Goal: Task Accomplishment & Management: Complete application form

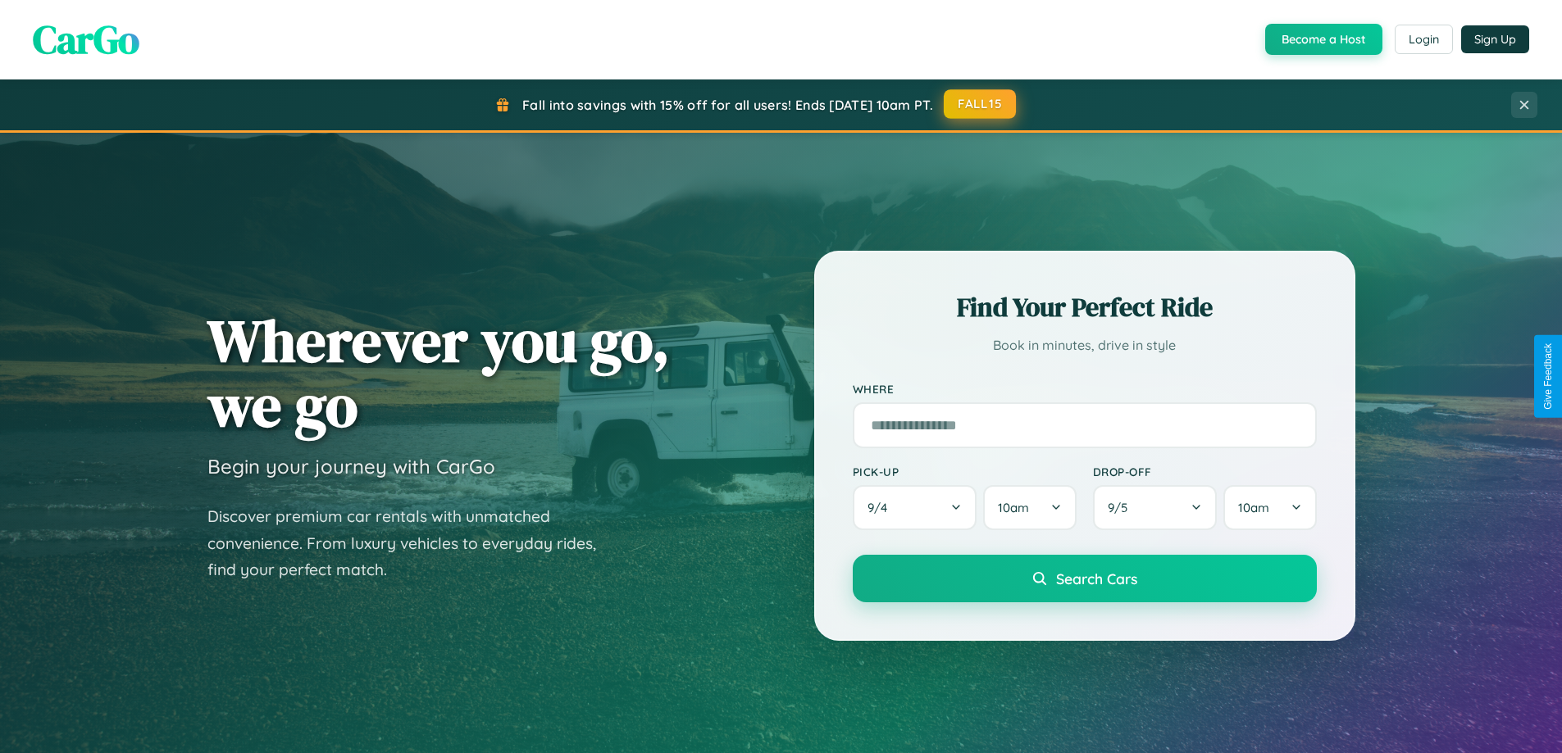
click at [980, 104] on button "FALL15" at bounding box center [979, 104] width 72 height 30
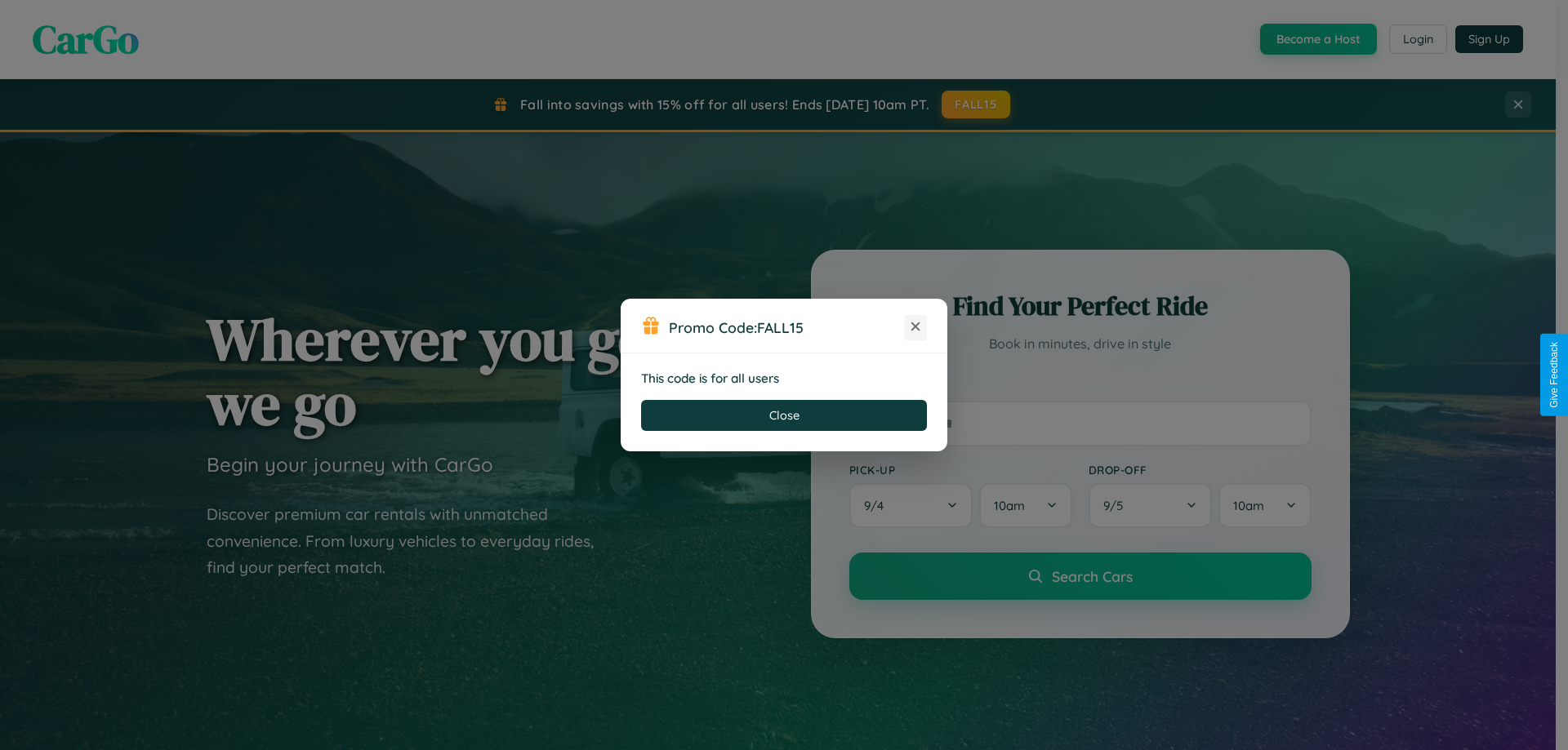
click at [915, 328] on icon at bounding box center [915, 327] width 16 height 16
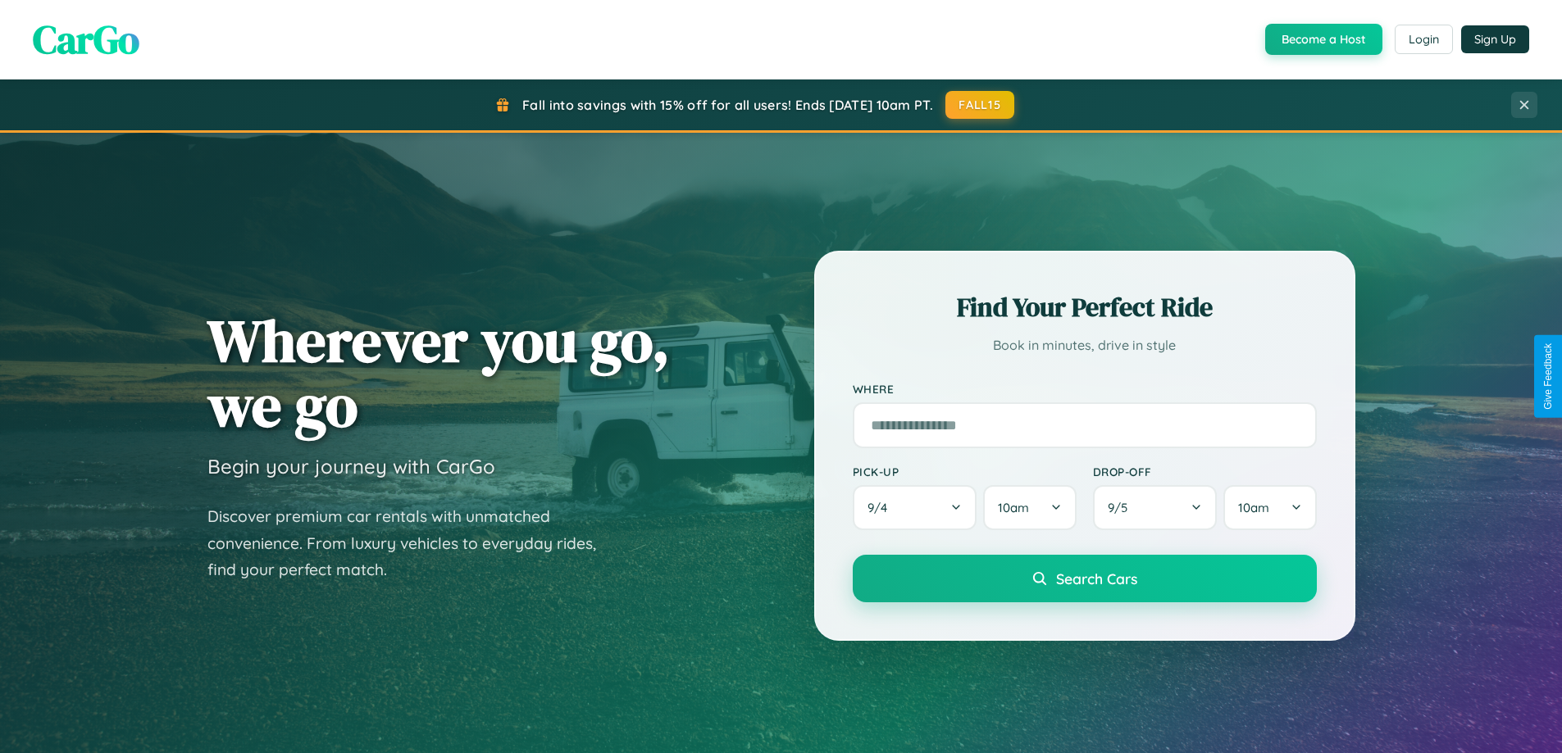
scroll to position [707, 0]
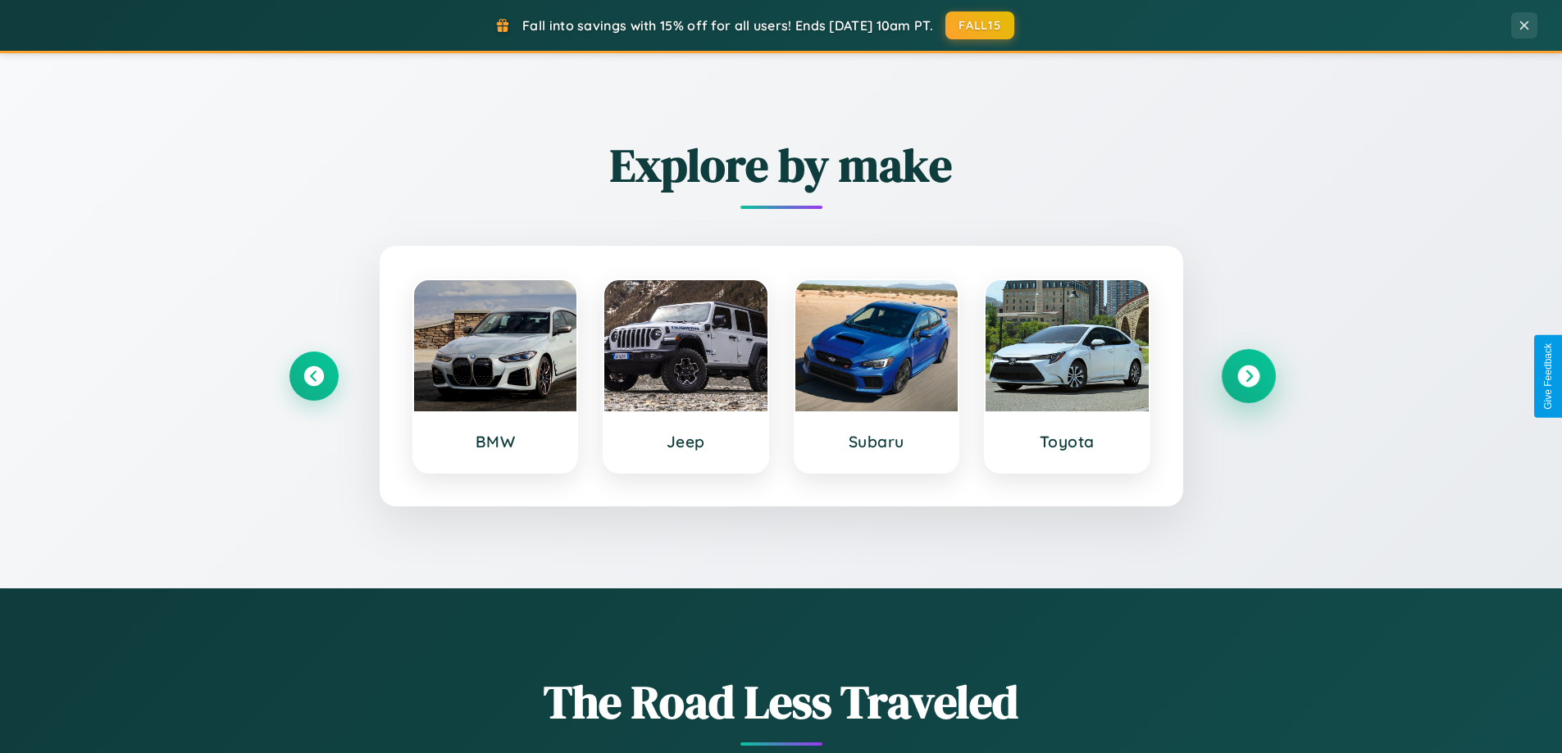
click at [1248, 376] on icon at bounding box center [1248, 377] width 22 height 22
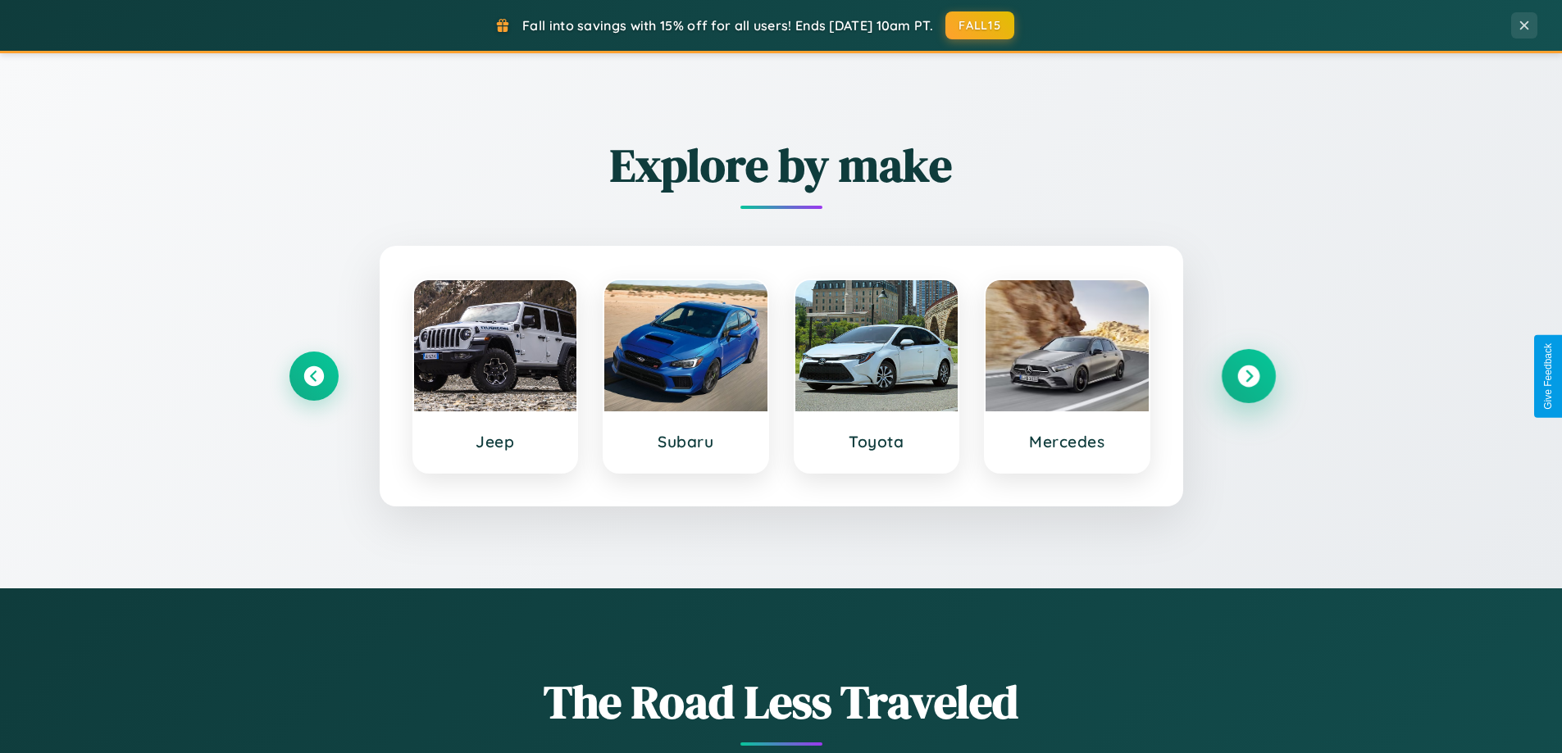
click at [1248, 376] on icon at bounding box center [1248, 377] width 22 height 22
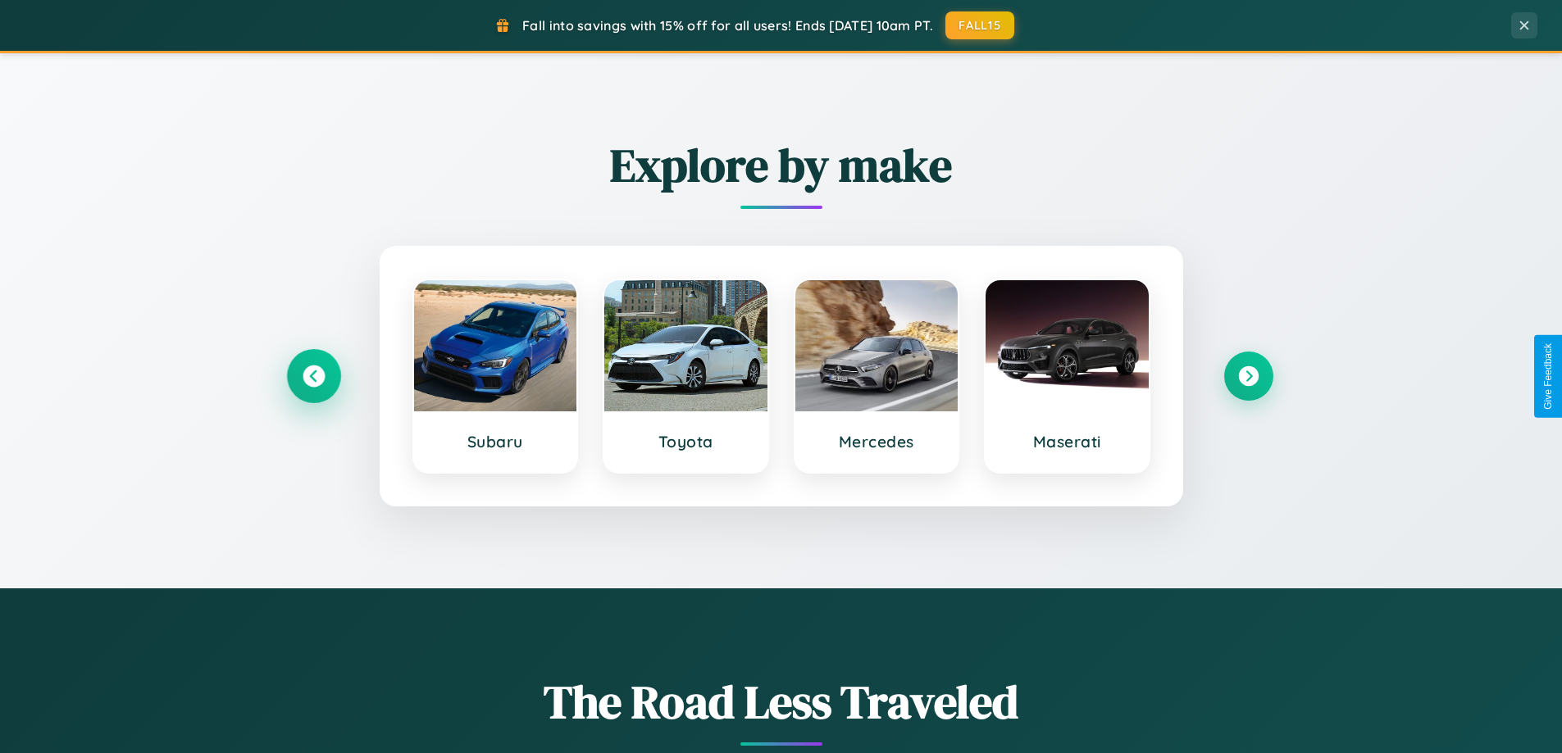
click at [313, 376] on icon at bounding box center [313, 377] width 22 height 22
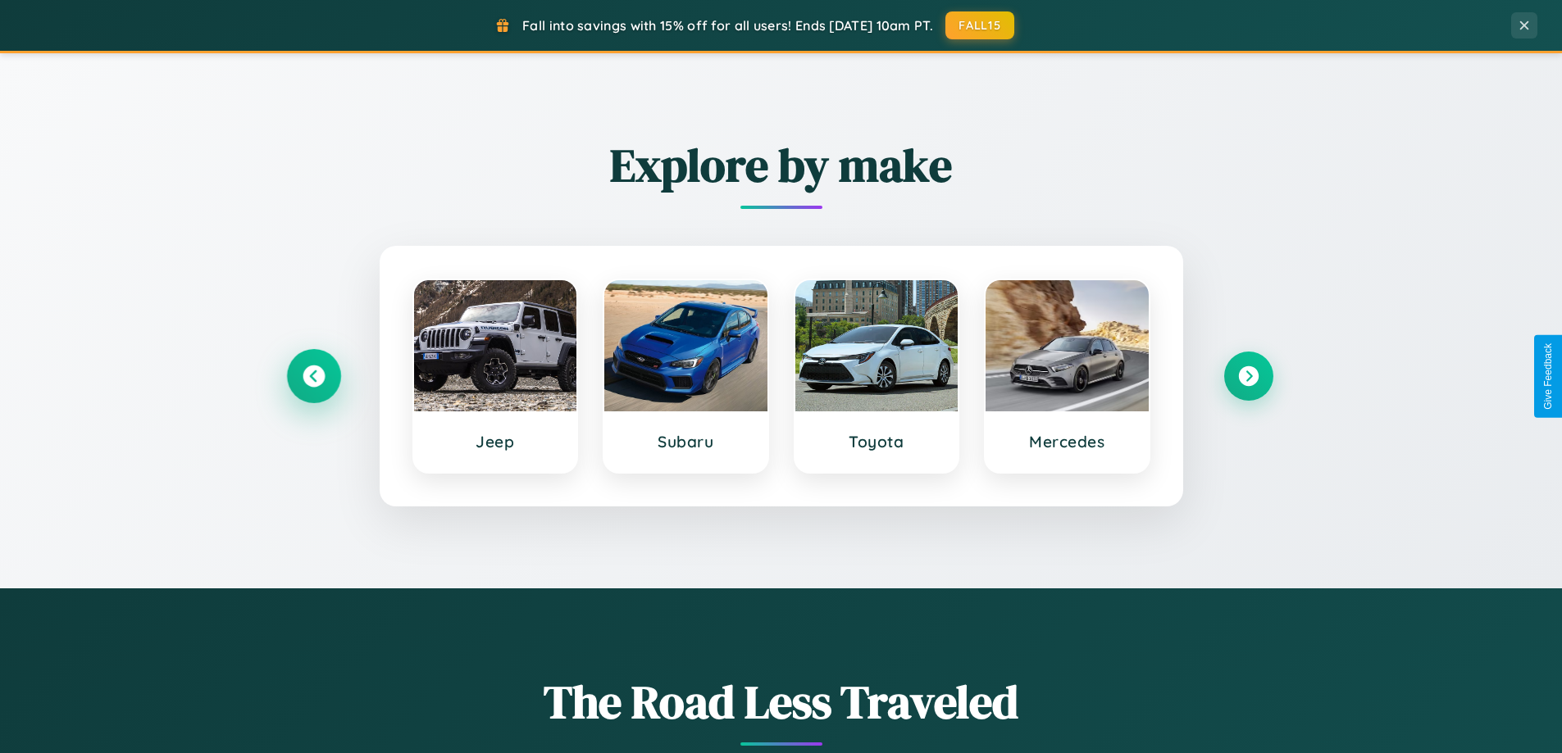
click at [313, 376] on icon at bounding box center [313, 377] width 22 height 22
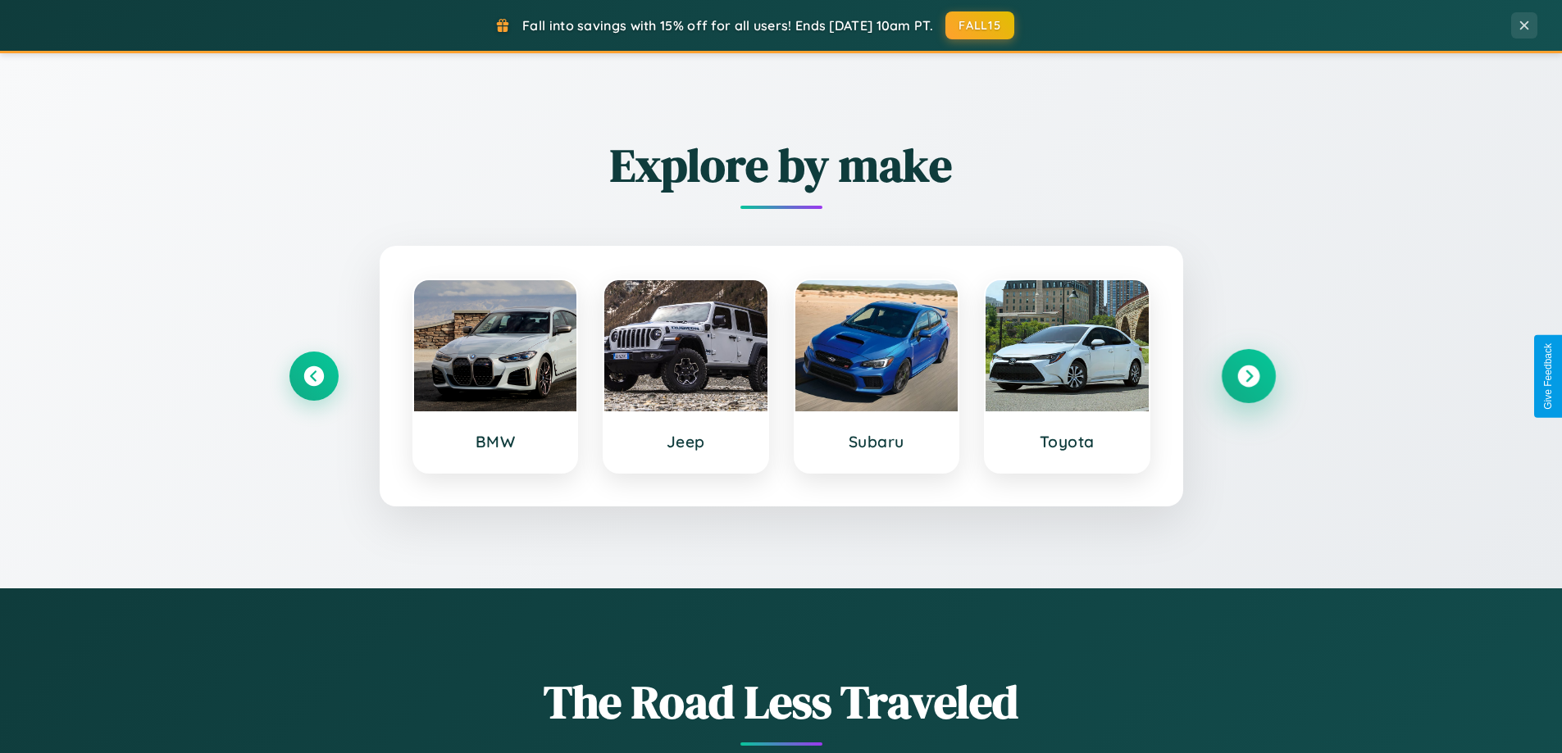
click at [1248, 376] on icon at bounding box center [1248, 377] width 22 height 22
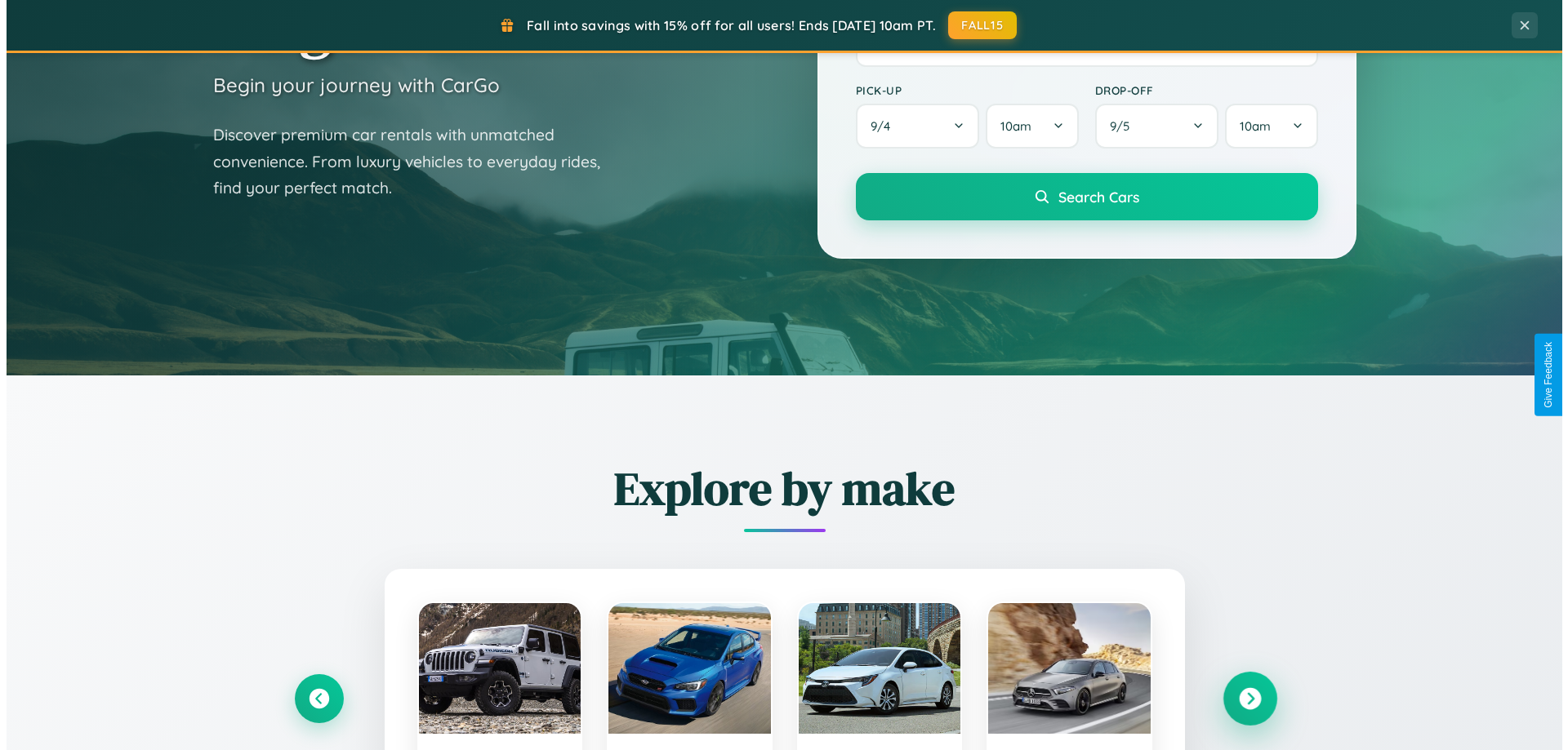
scroll to position [0, 0]
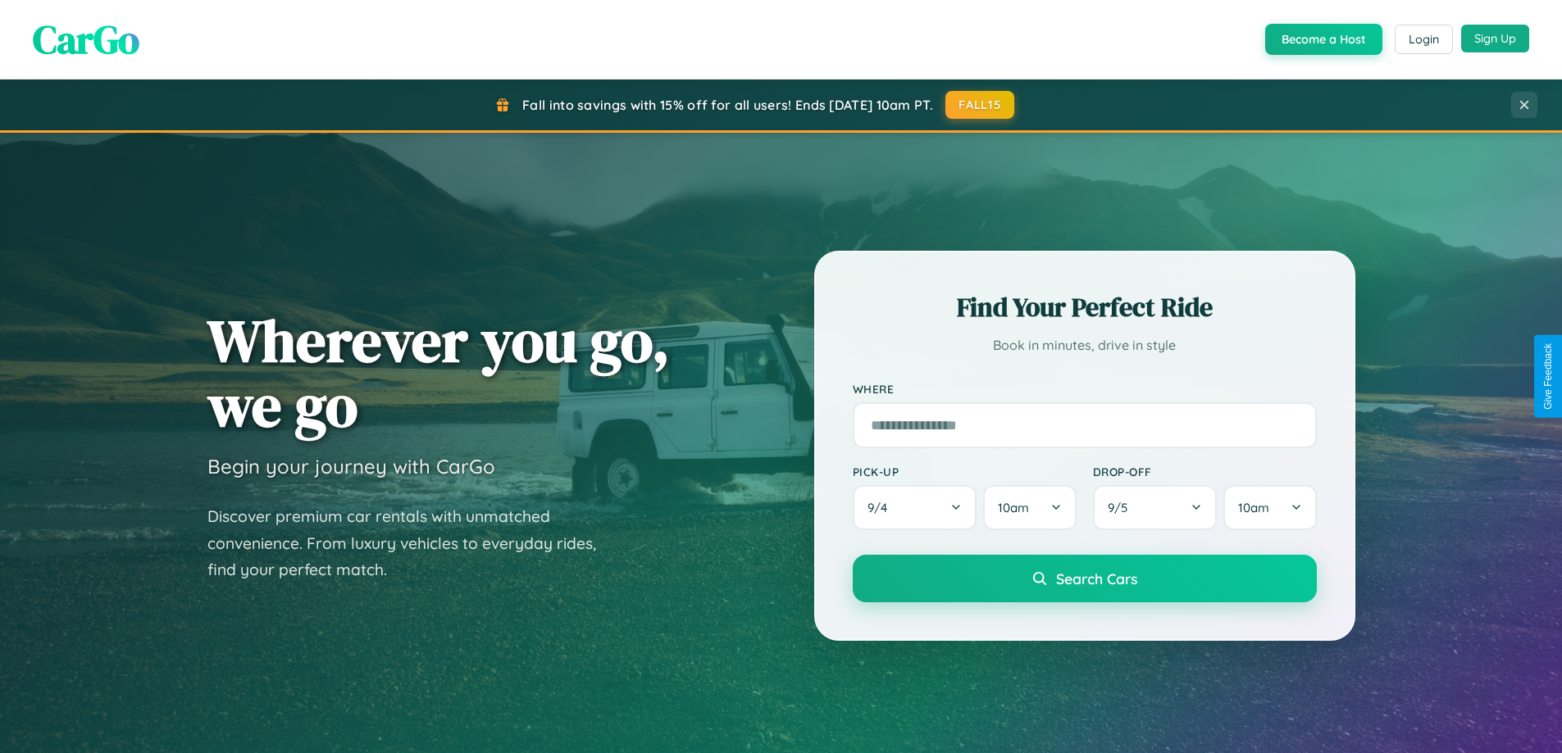
click at [1494, 39] on button "Sign Up" at bounding box center [1495, 39] width 68 height 28
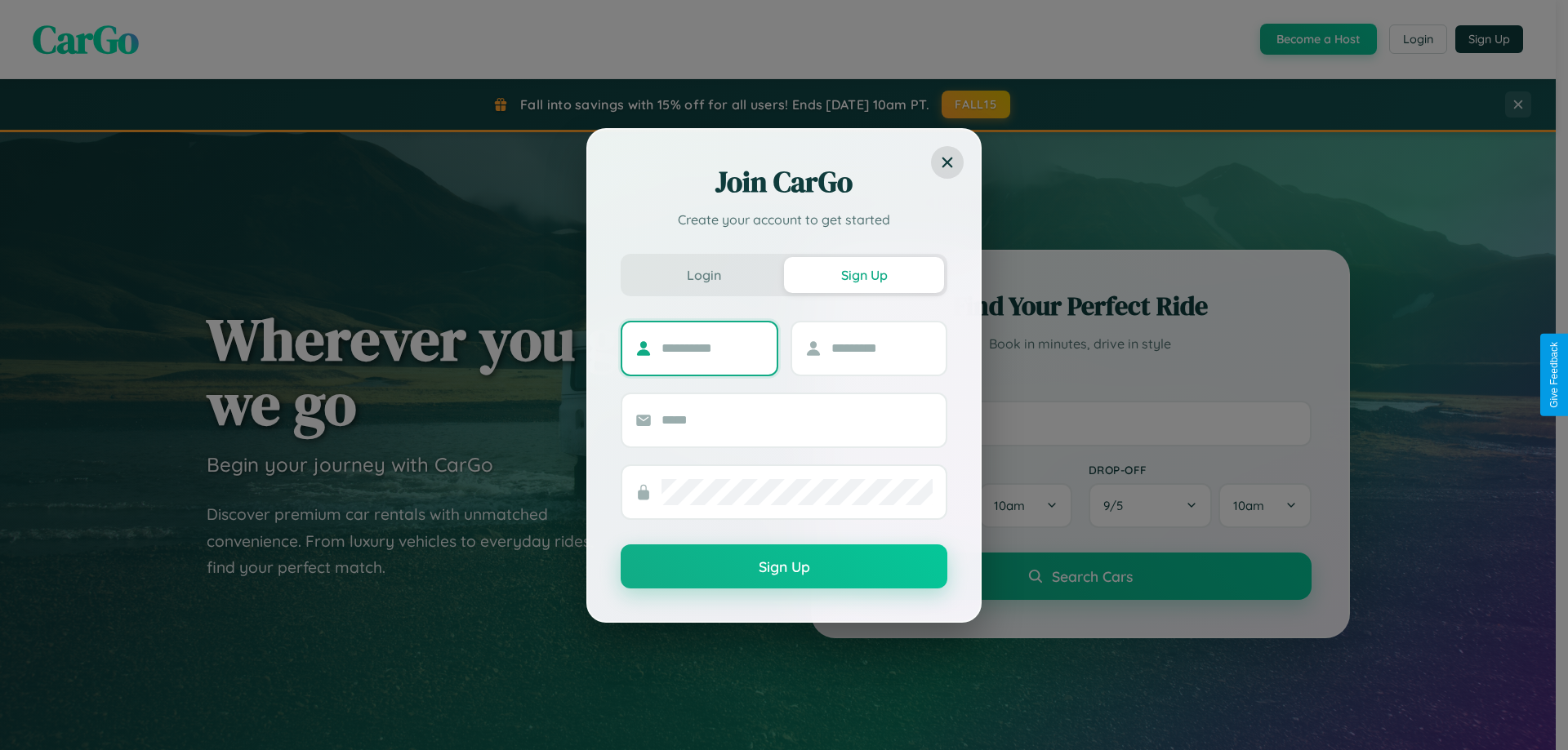
click at [712, 348] on input "text" at bounding box center [712, 349] width 102 height 26
type input "****"
click at [881, 348] on input "text" at bounding box center [882, 349] width 102 height 26
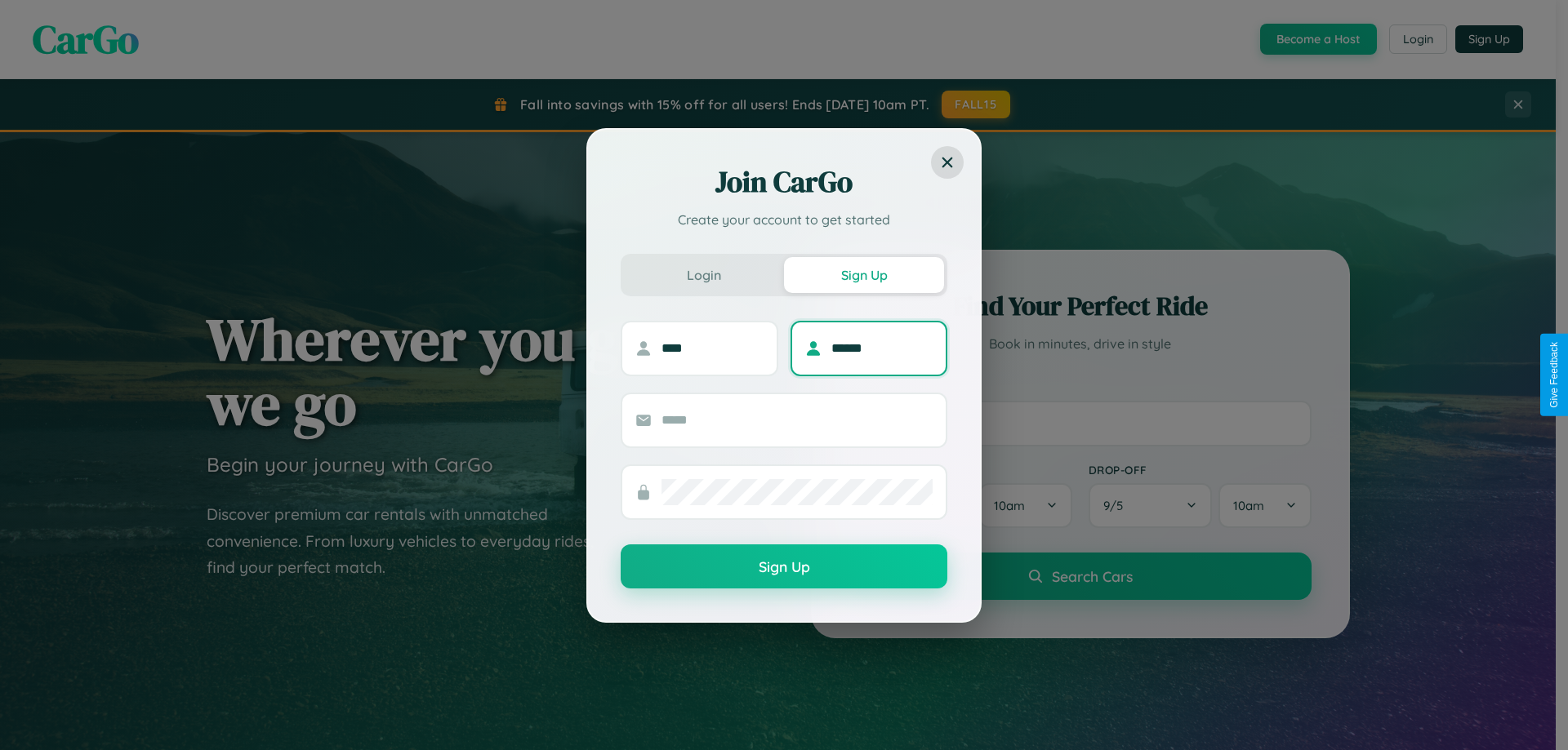
type input "******"
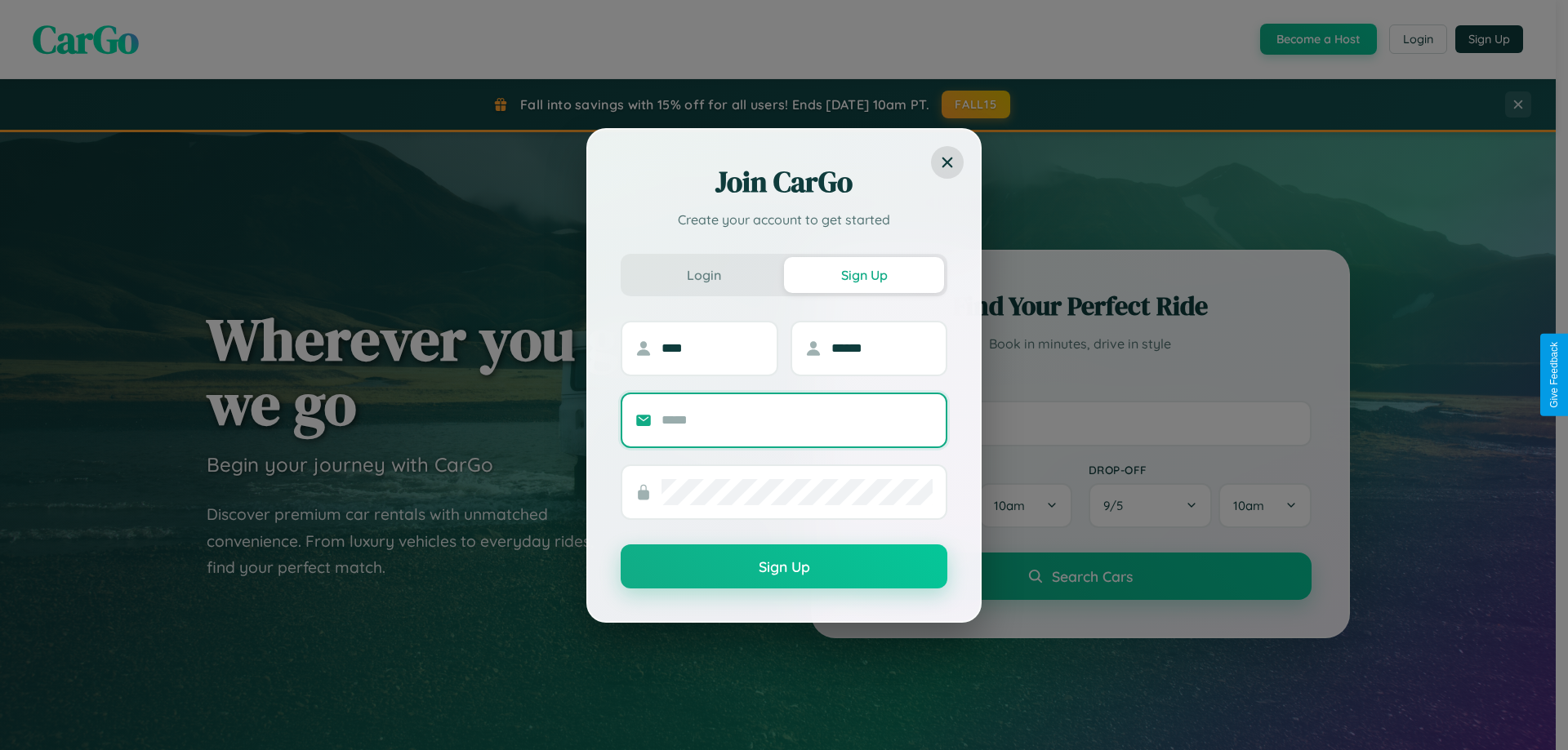
click at [797, 419] on input "text" at bounding box center [797, 420] width 271 height 26
type input "**********"
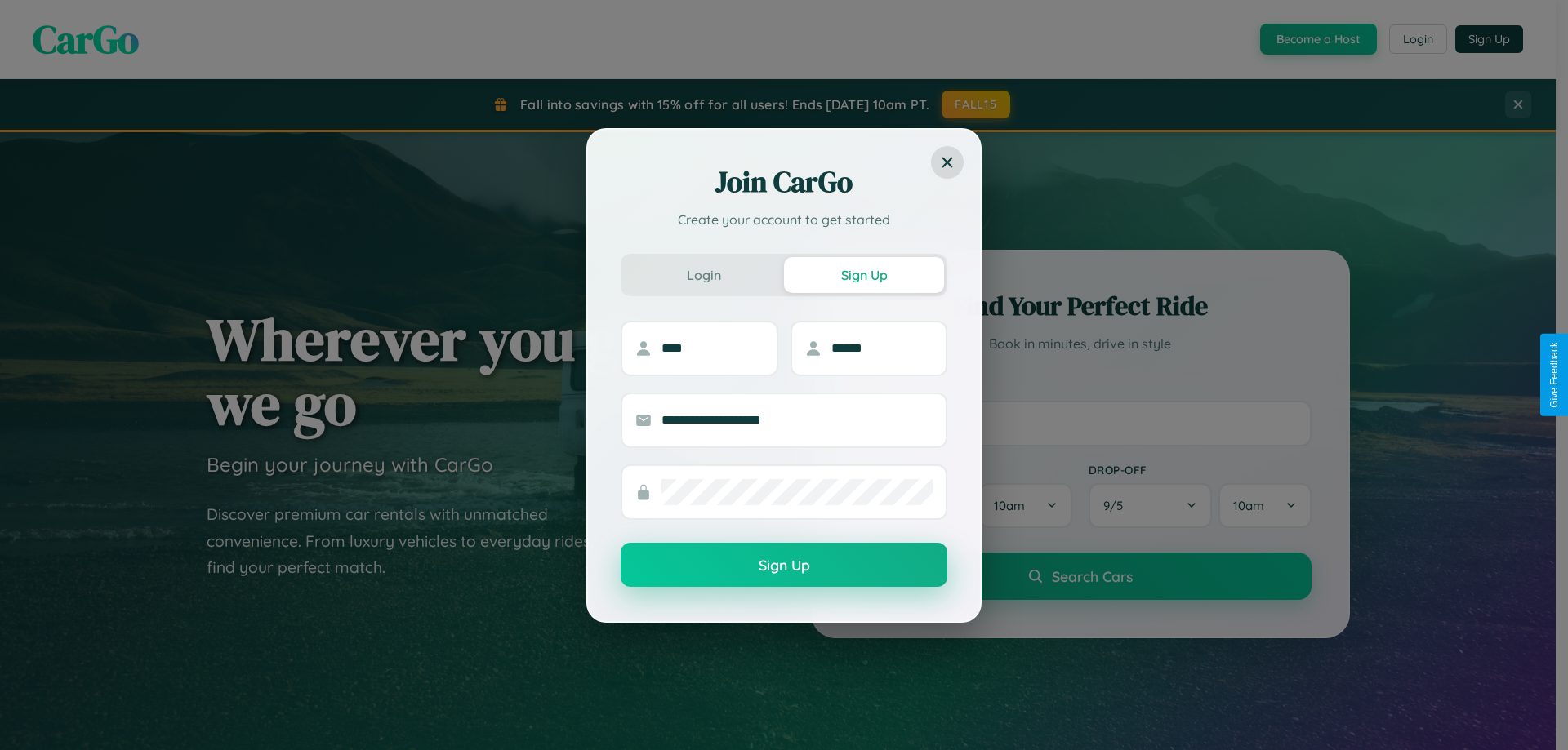
click at [784, 566] on button "Sign Up" at bounding box center [784, 565] width 327 height 44
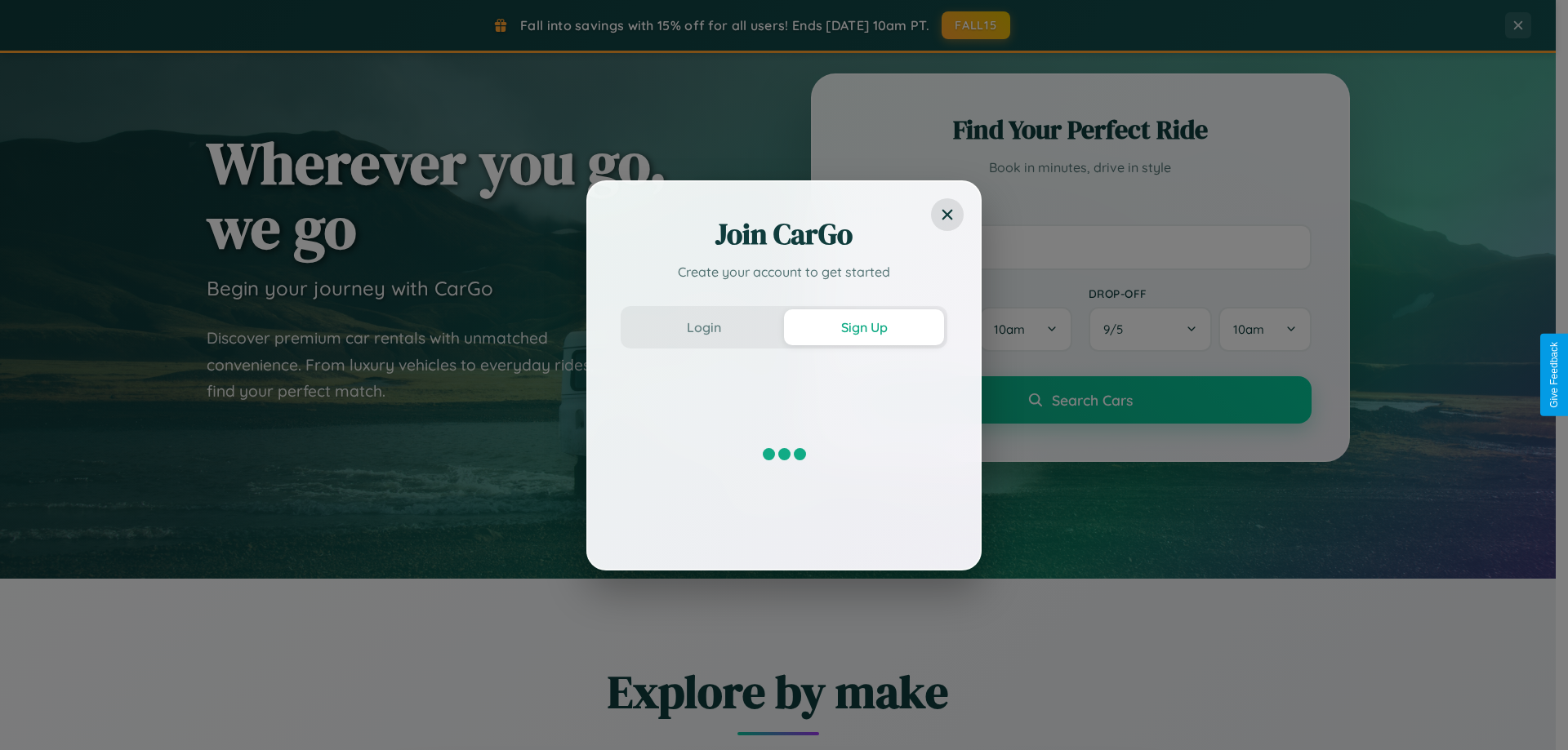
scroll to position [3141, 0]
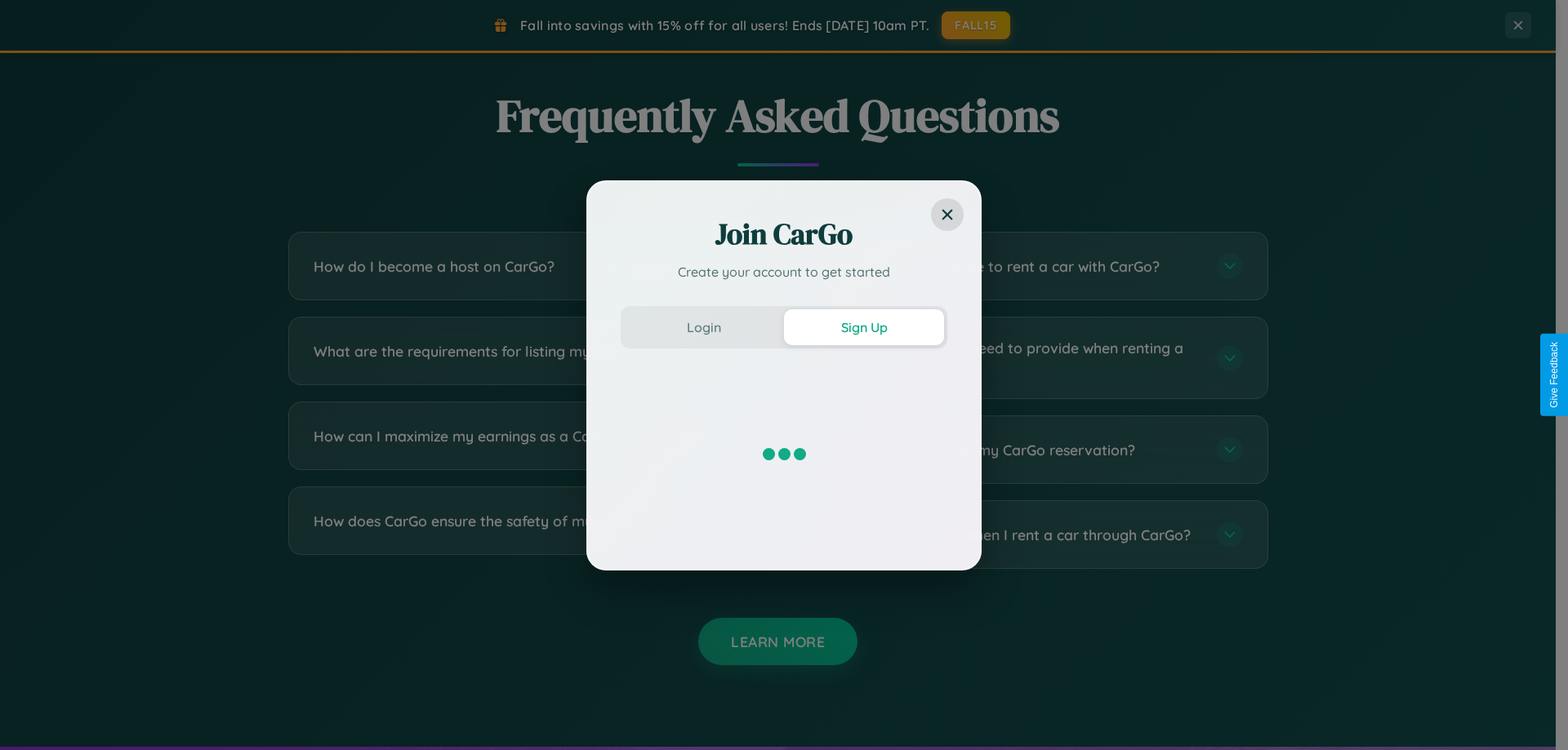
click at [524, 358] on div "Join CarGo Create your account to get started Login Sign Up" at bounding box center [784, 375] width 1568 height 750
click at [524, 450] on div "Join CarGo Create your account to get started Login Sign Up" at bounding box center [784, 375] width 1568 height 750
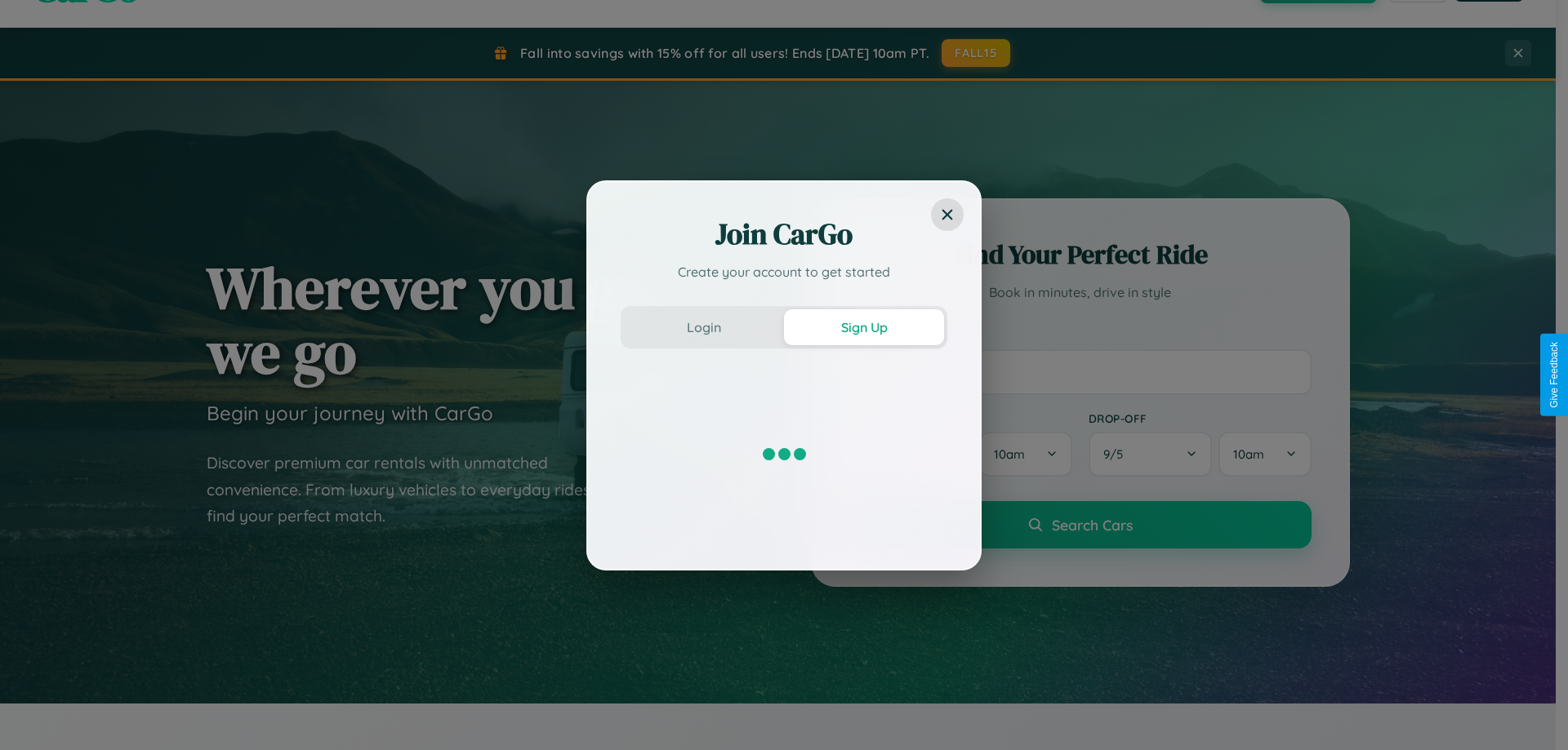
scroll to position [48, 0]
